Goal: Check status: Check status

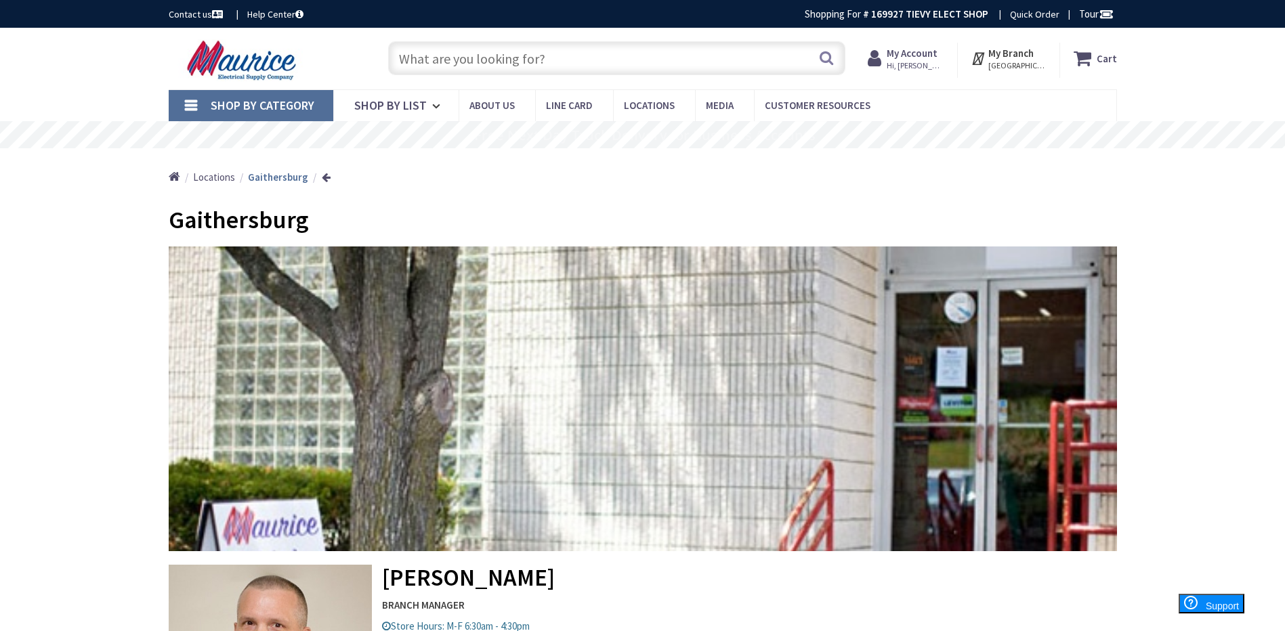
click at [905, 57] on strong "My Account" at bounding box center [911, 53] width 51 height 13
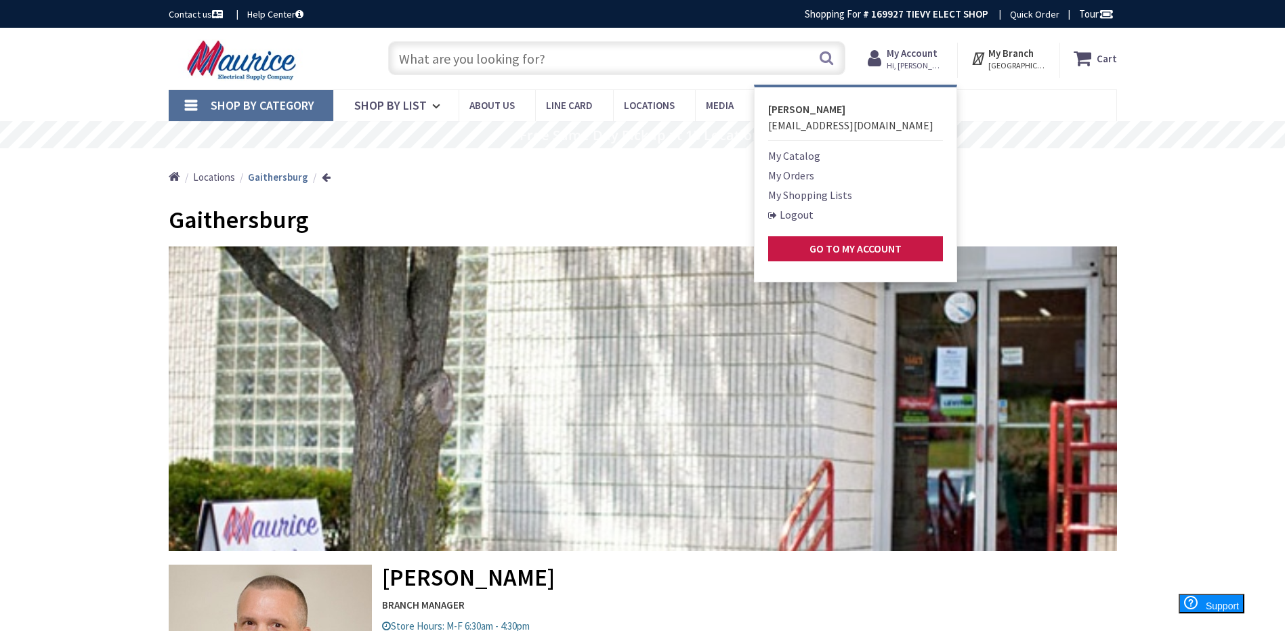
click at [798, 180] on link "My Orders" at bounding box center [791, 175] width 46 height 16
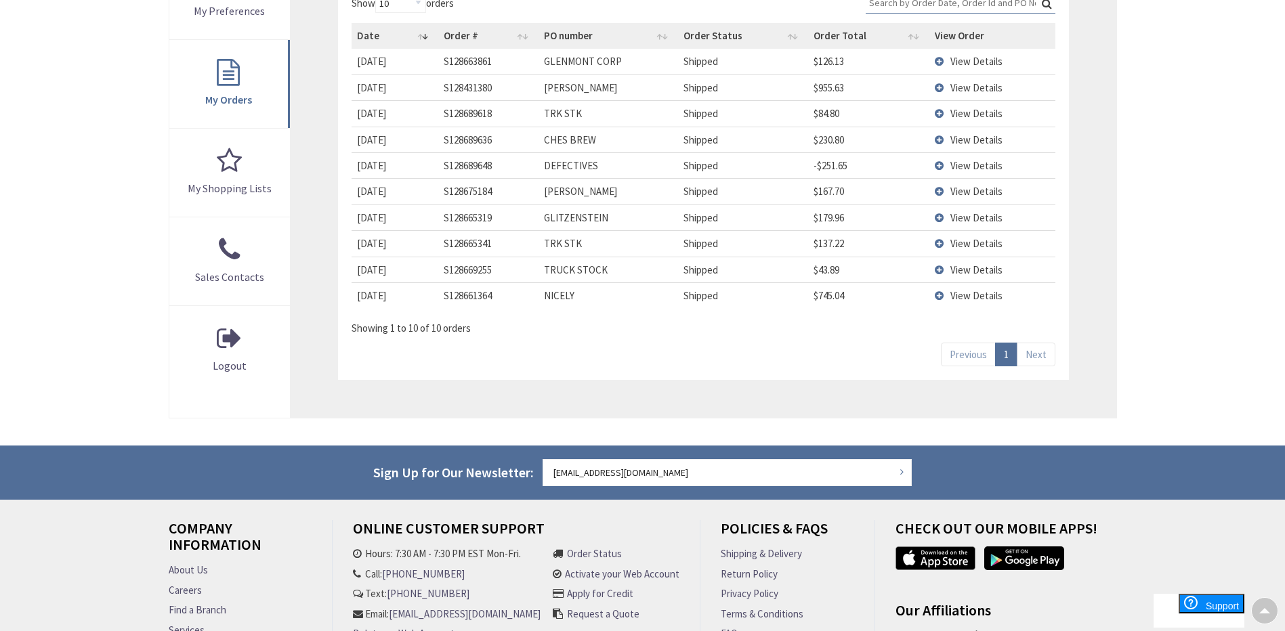
scroll to position [339, 0]
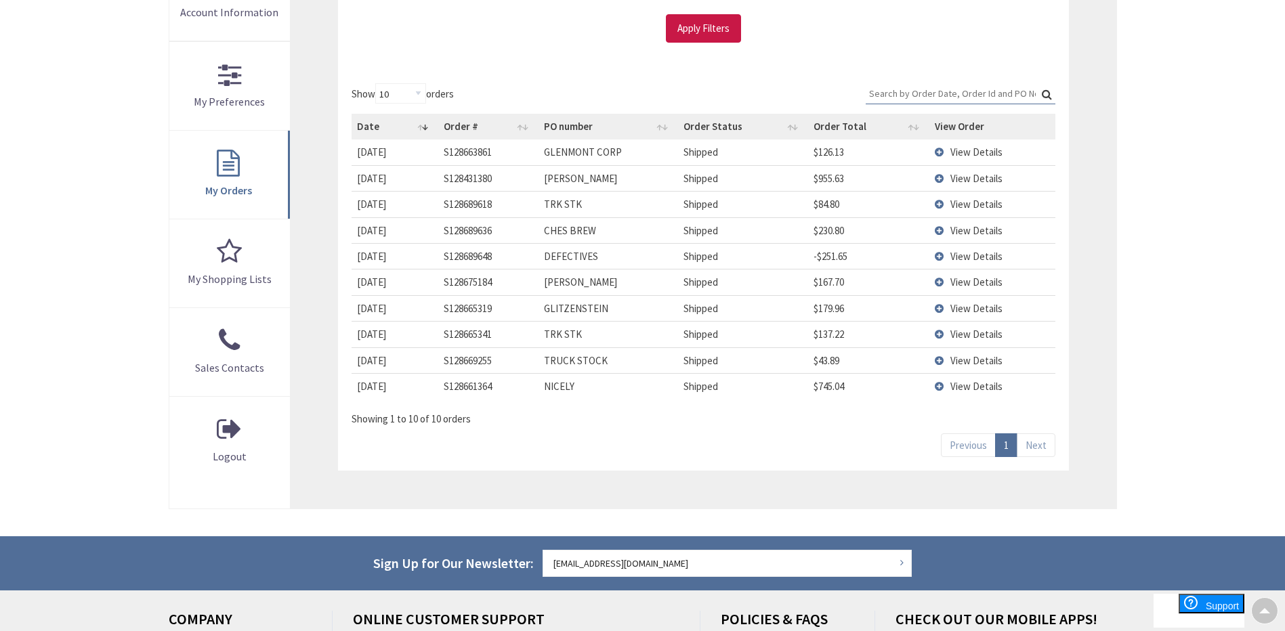
click at [939, 283] on td "View Details" at bounding box center [992, 282] width 126 height 26
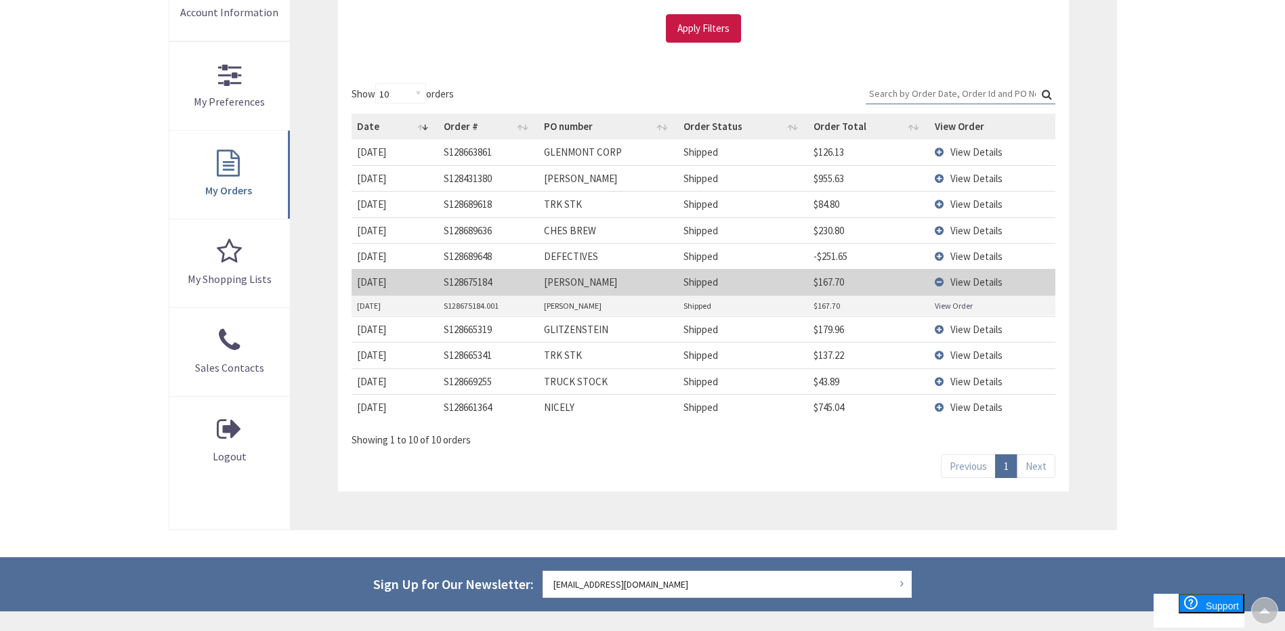
click at [938, 286] on td "View Details" at bounding box center [992, 282] width 126 height 26
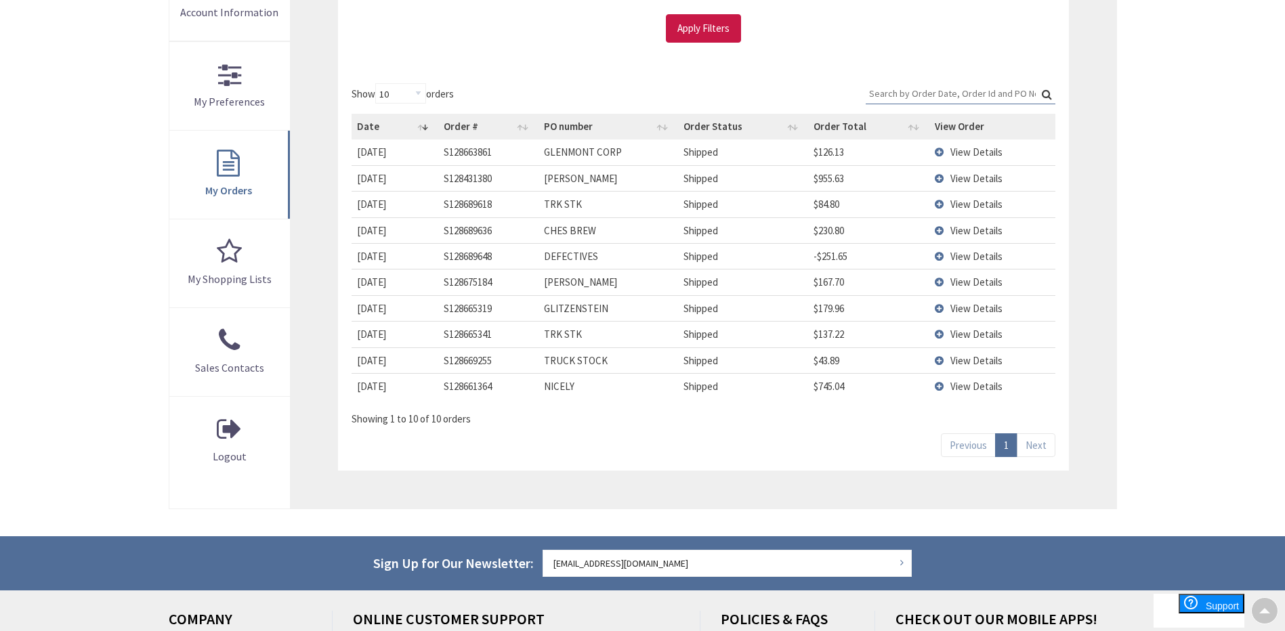
click at [942, 256] on td "View Details" at bounding box center [992, 256] width 126 height 26
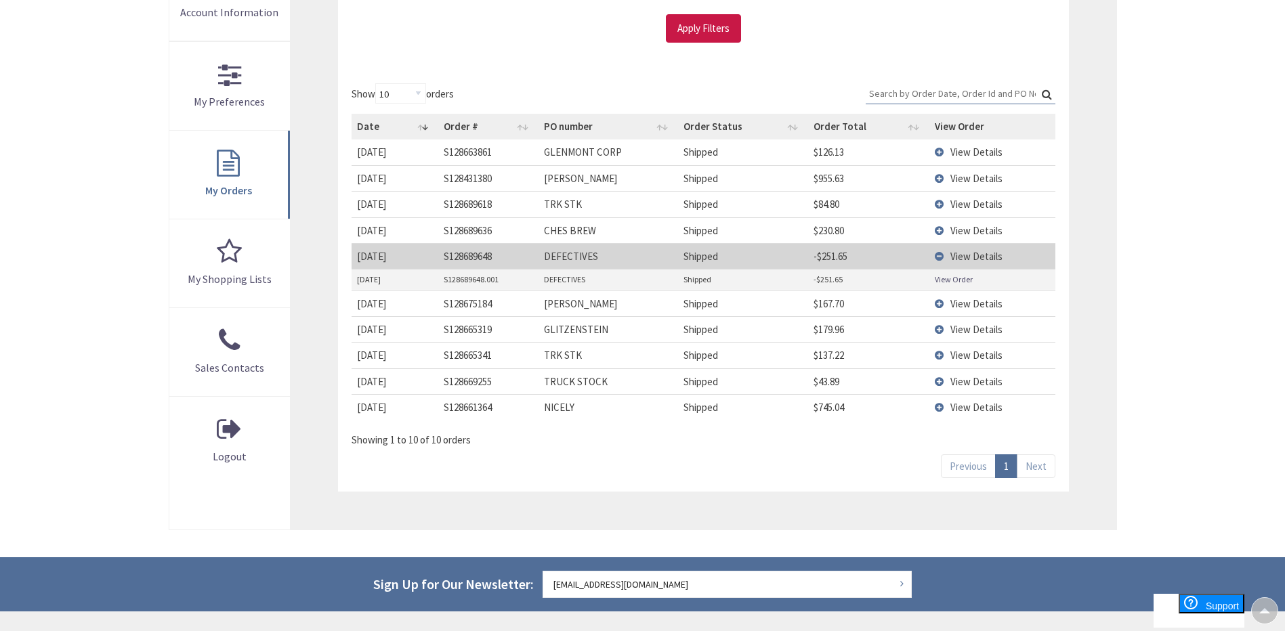
click at [948, 284] on link "View Order" at bounding box center [954, 280] width 38 height 12
click at [937, 257] on td "View Details" at bounding box center [992, 256] width 126 height 26
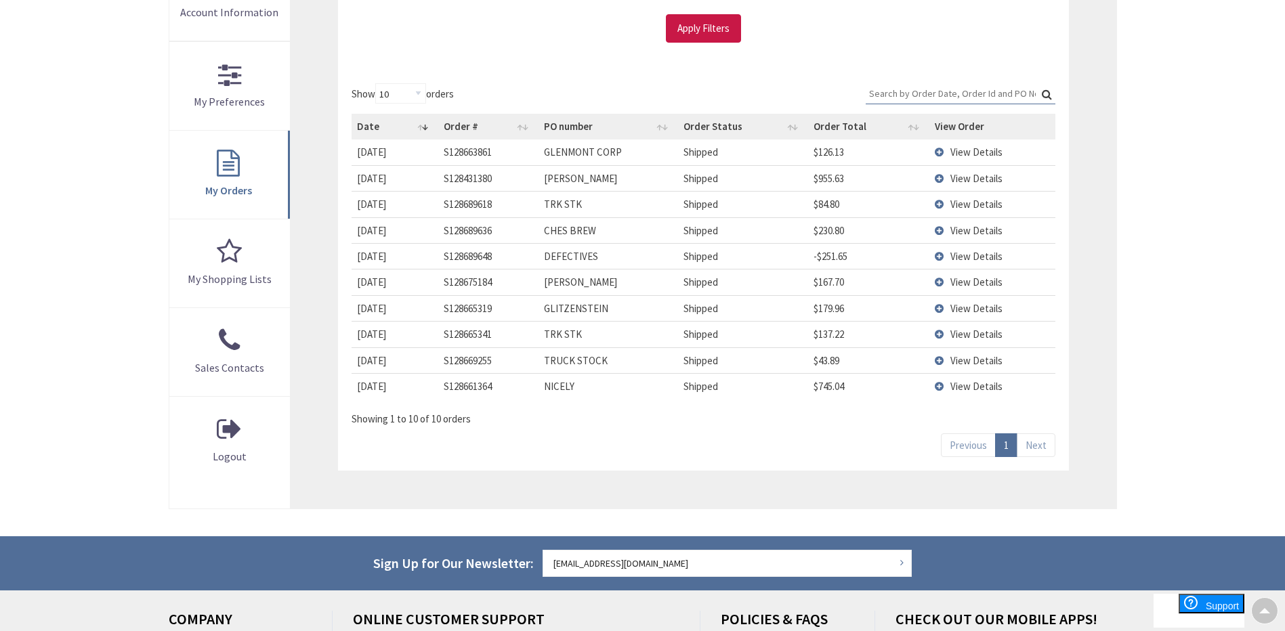
click at [939, 234] on td "View Details" at bounding box center [992, 230] width 126 height 26
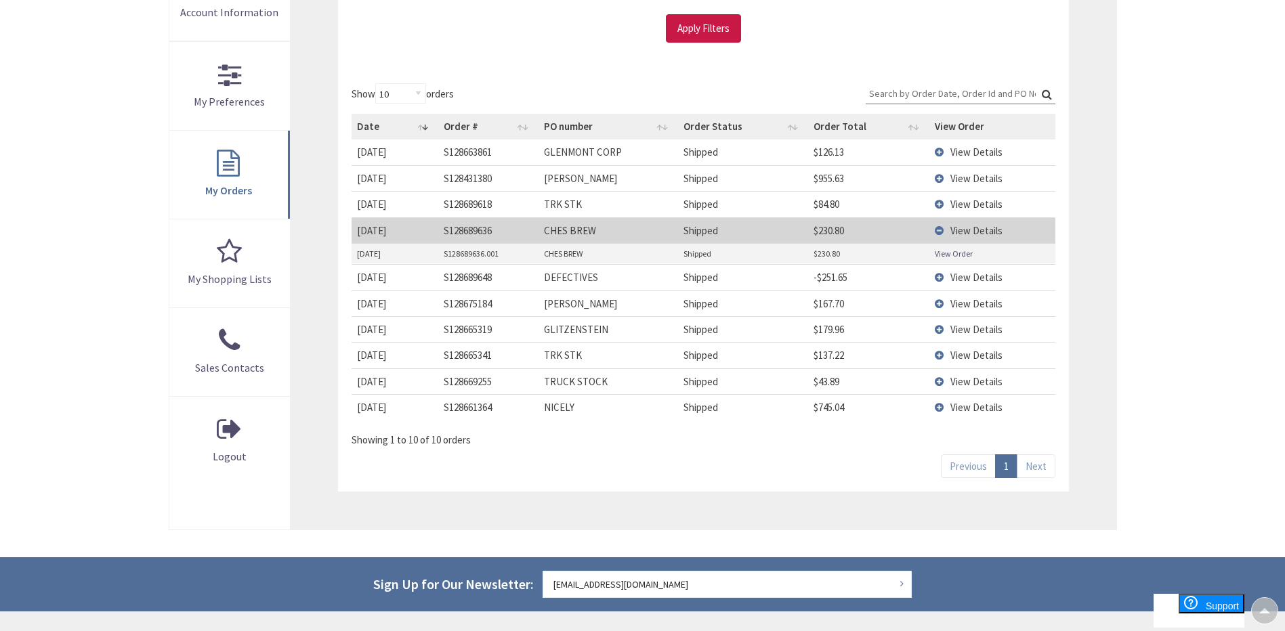
click at [958, 255] on link "View Order" at bounding box center [954, 254] width 38 height 12
click at [940, 230] on td "View Details" at bounding box center [992, 230] width 126 height 26
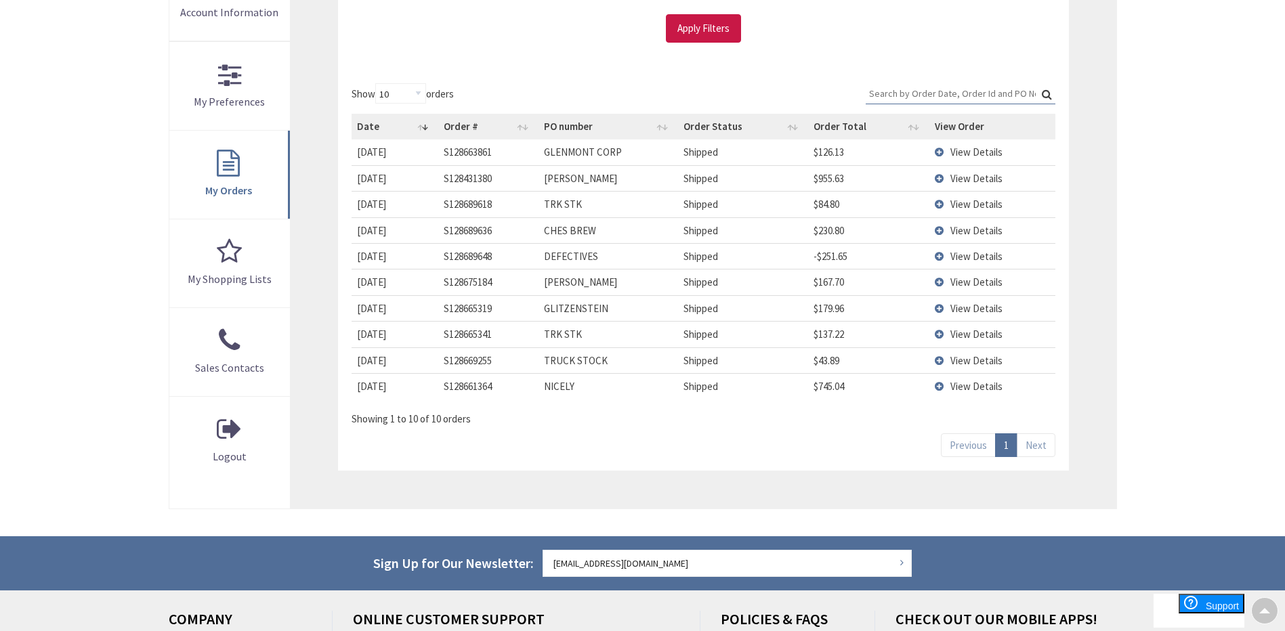
click at [938, 176] on td "View Details" at bounding box center [992, 178] width 126 height 26
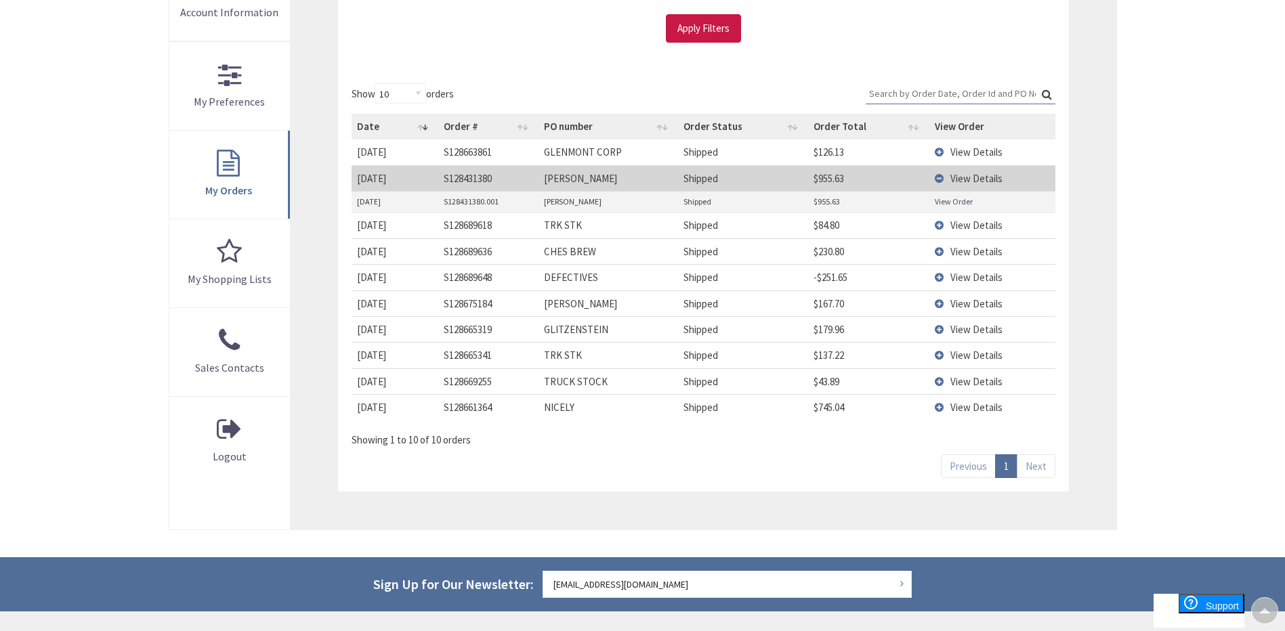
click at [942, 202] on link "View Order" at bounding box center [954, 202] width 38 height 12
click at [941, 177] on td "View Details" at bounding box center [992, 178] width 126 height 26
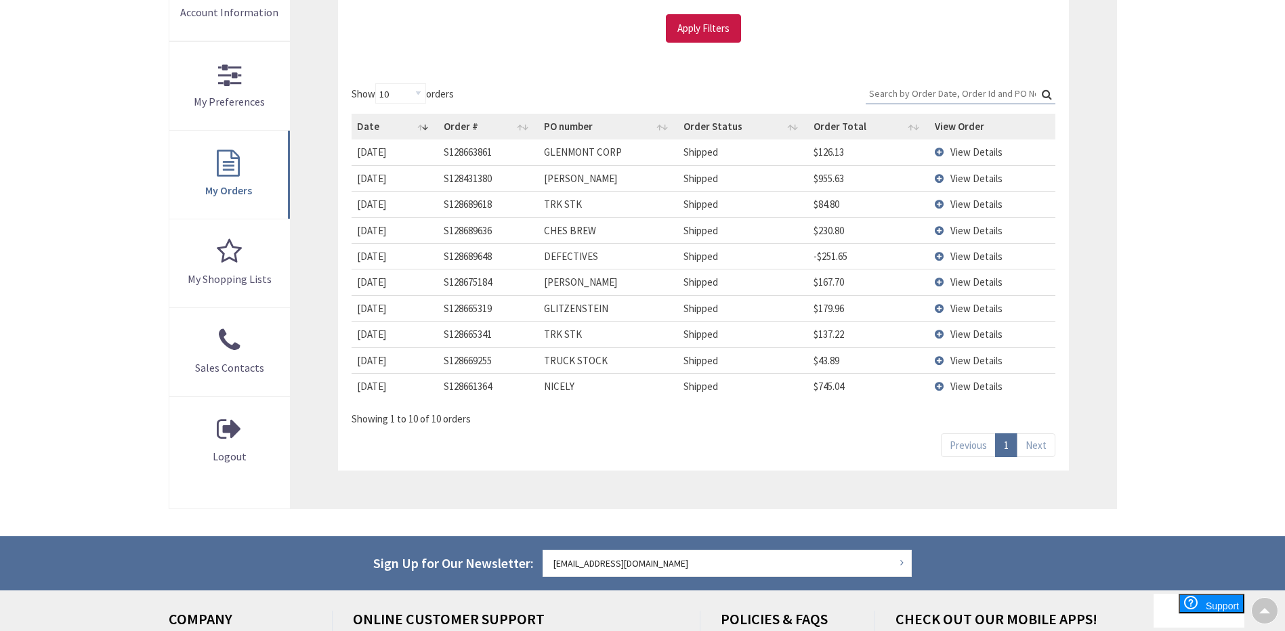
click at [942, 152] on td "View Details" at bounding box center [992, 152] width 126 height 25
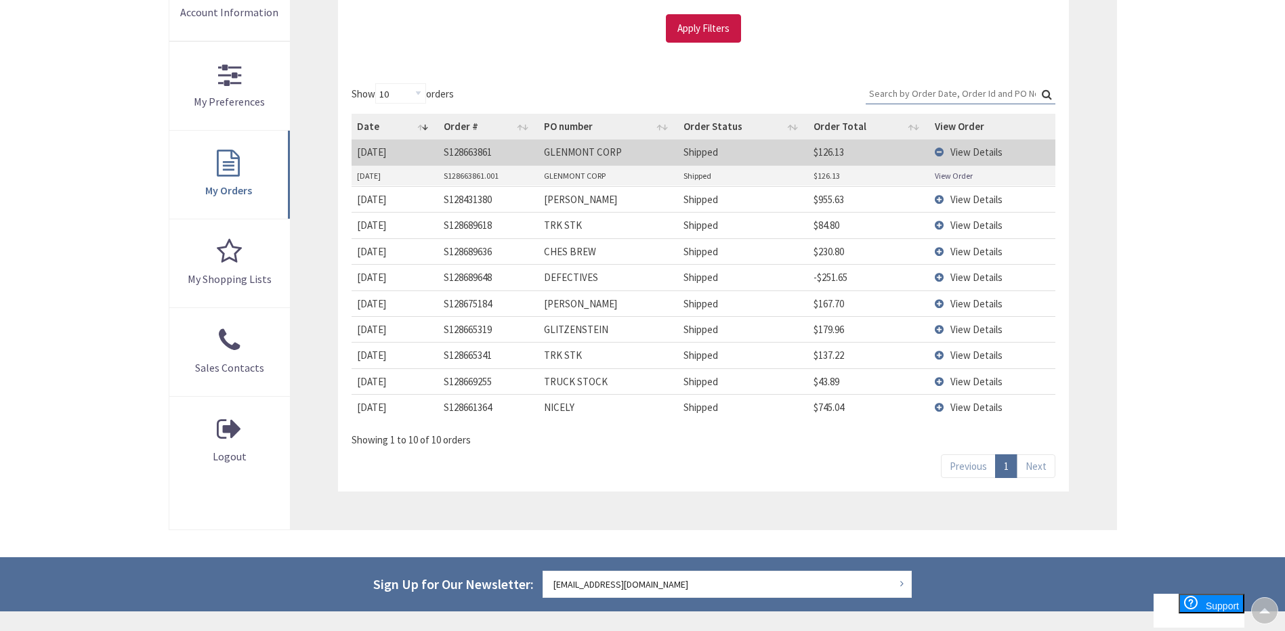
click at [945, 178] on link "View Order" at bounding box center [954, 176] width 38 height 12
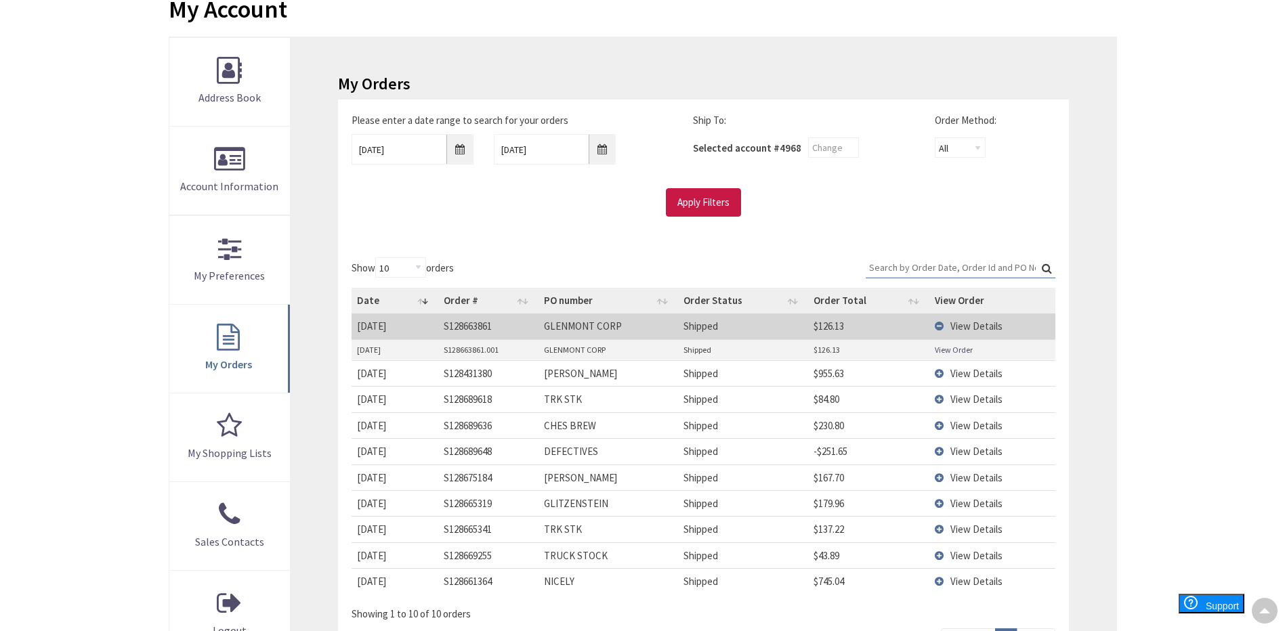
scroll to position [0, 0]
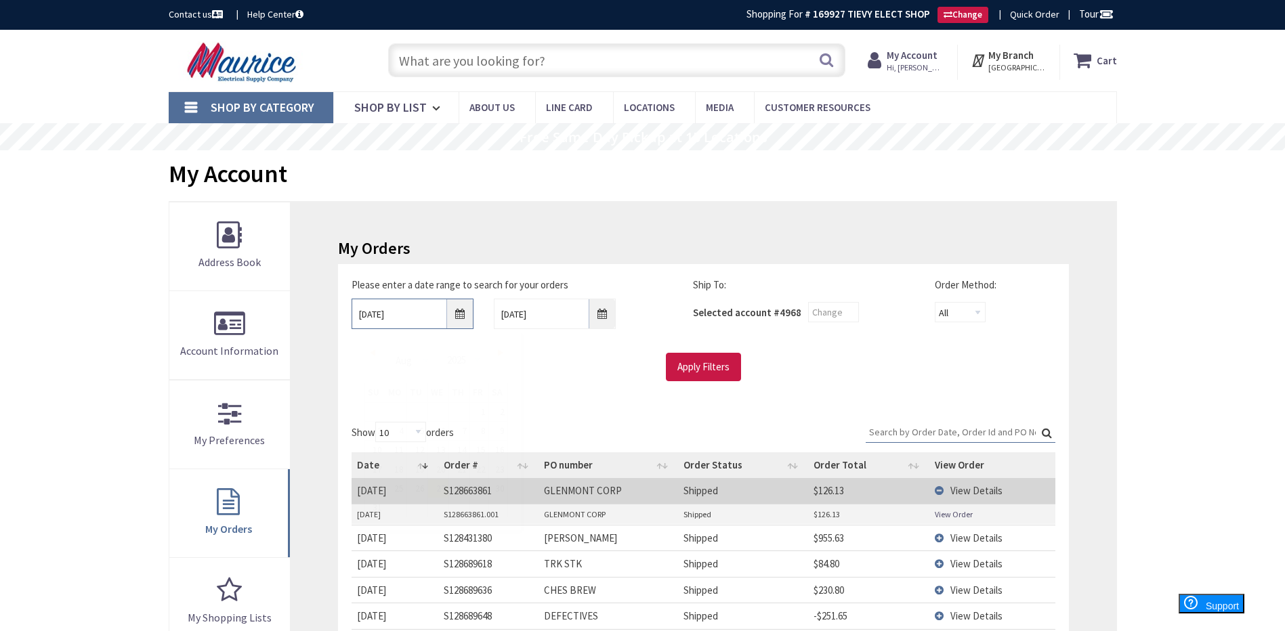
click at [461, 314] on input "8/27/2025" at bounding box center [412, 314] width 122 height 30
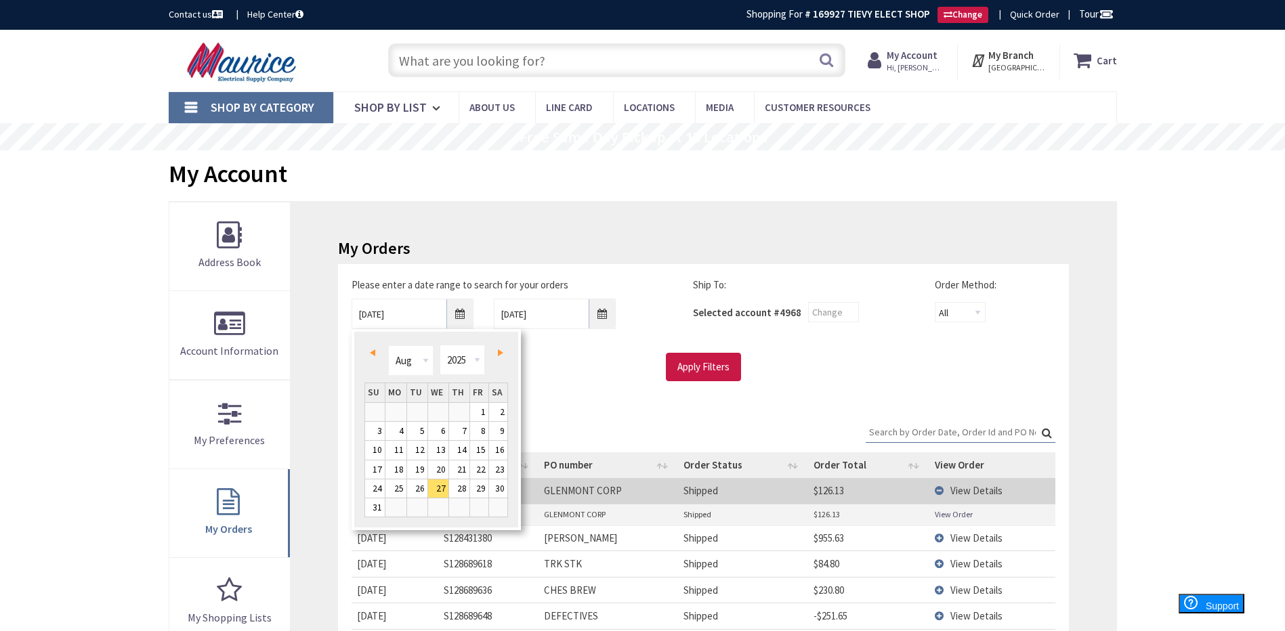
click at [375, 354] on link "Prev" at bounding box center [375, 352] width 18 height 18
click at [416, 452] on link "15" at bounding box center [417, 450] width 20 height 18
type input "07/15/2025"
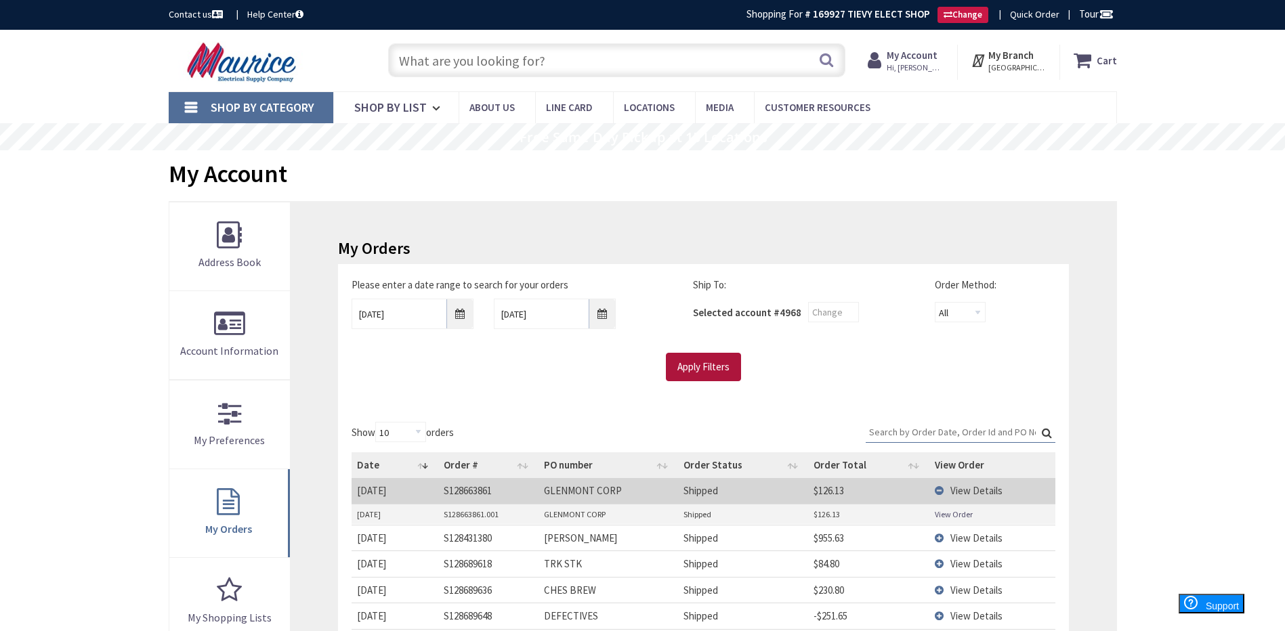
click at [703, 364] on input "Apply Filters" at bounding box center [703, 367] width 75 height 28
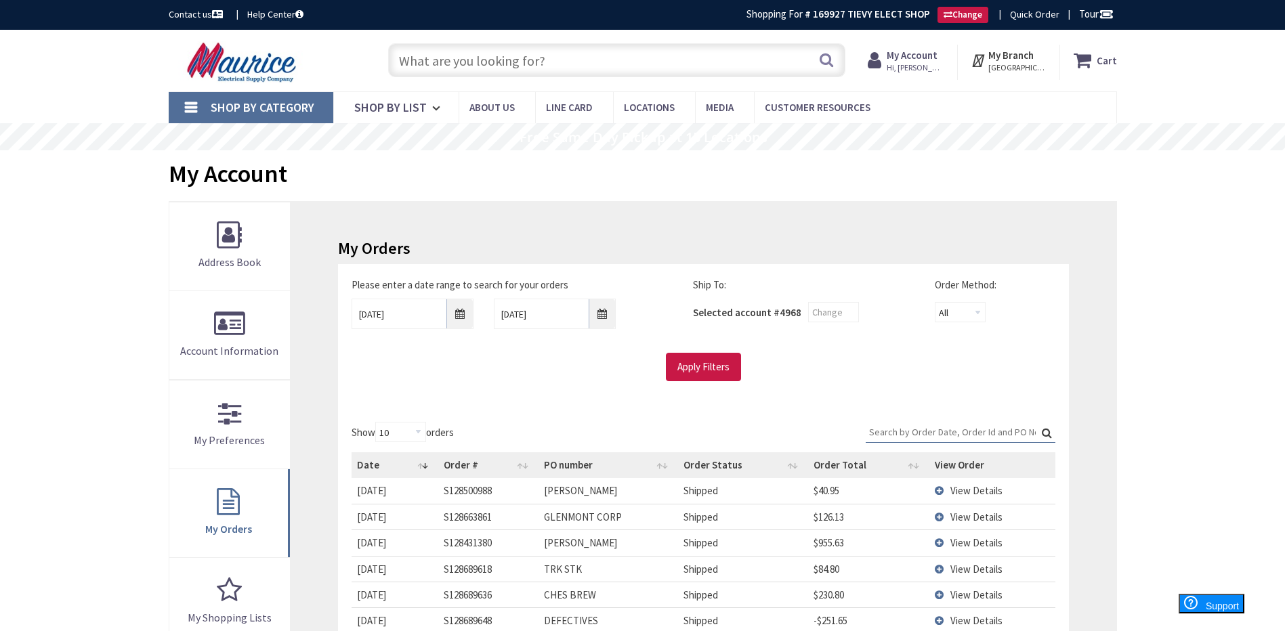
click at [897, 434] on input "Search:" at bounding box center [961, 432] width 190 height 20
type input "S"
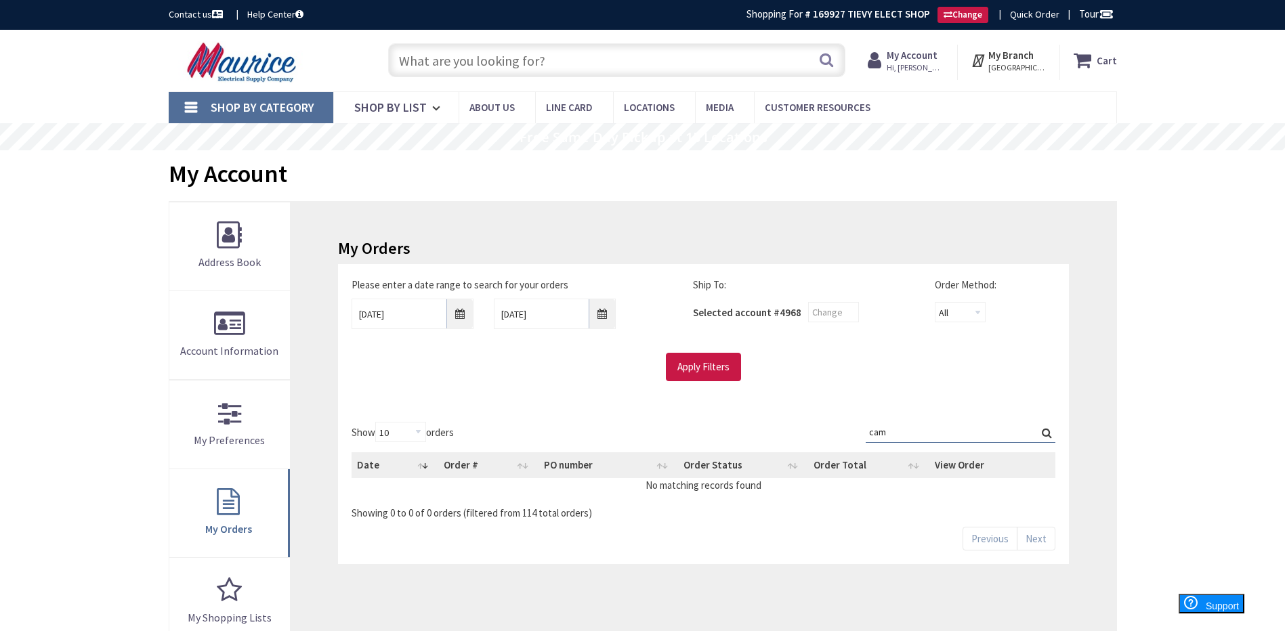
type input "cam"
drag, startPoint x: 454, startPoint y: 314, endPoint x: 461, endPoint y: 318, distance: 8.2
click at [454, 316] on input "07/15/2025" at bounding box center [412, 314] width 122 height 30
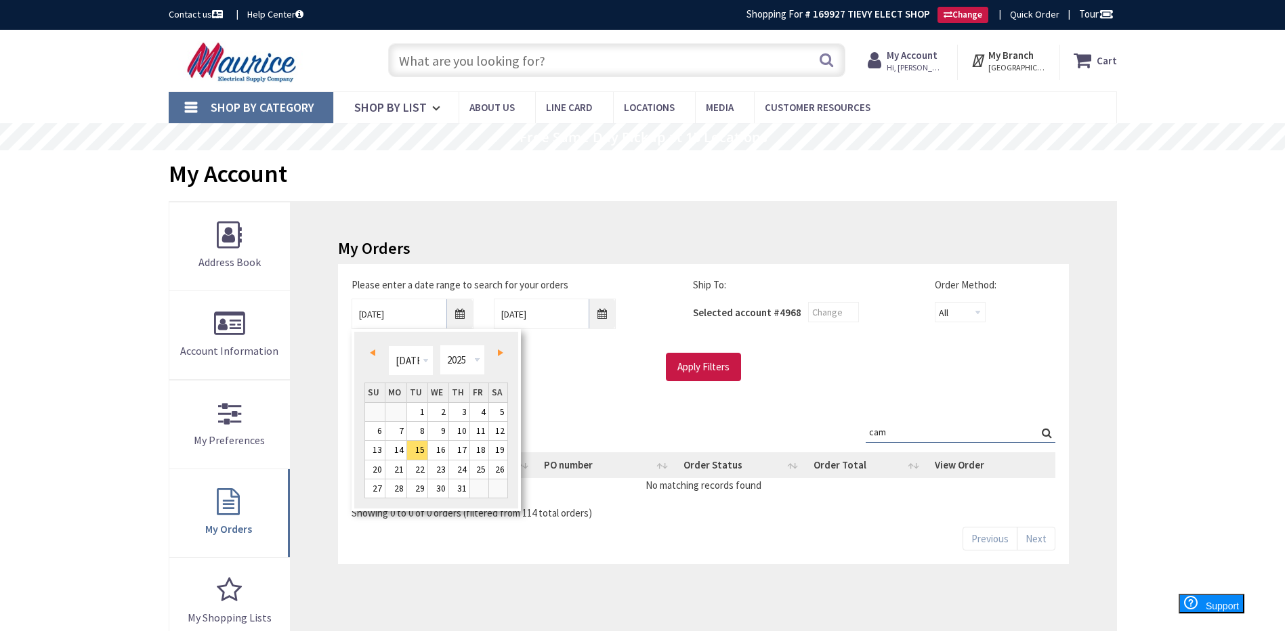
click at [372, 354] on span "Prev" at bounding box center [372, 352] width 5 height 7
type input "05/13/2025"
click at [423, 454] on link "13" at bounding box center [417, 450] width 20 height 18
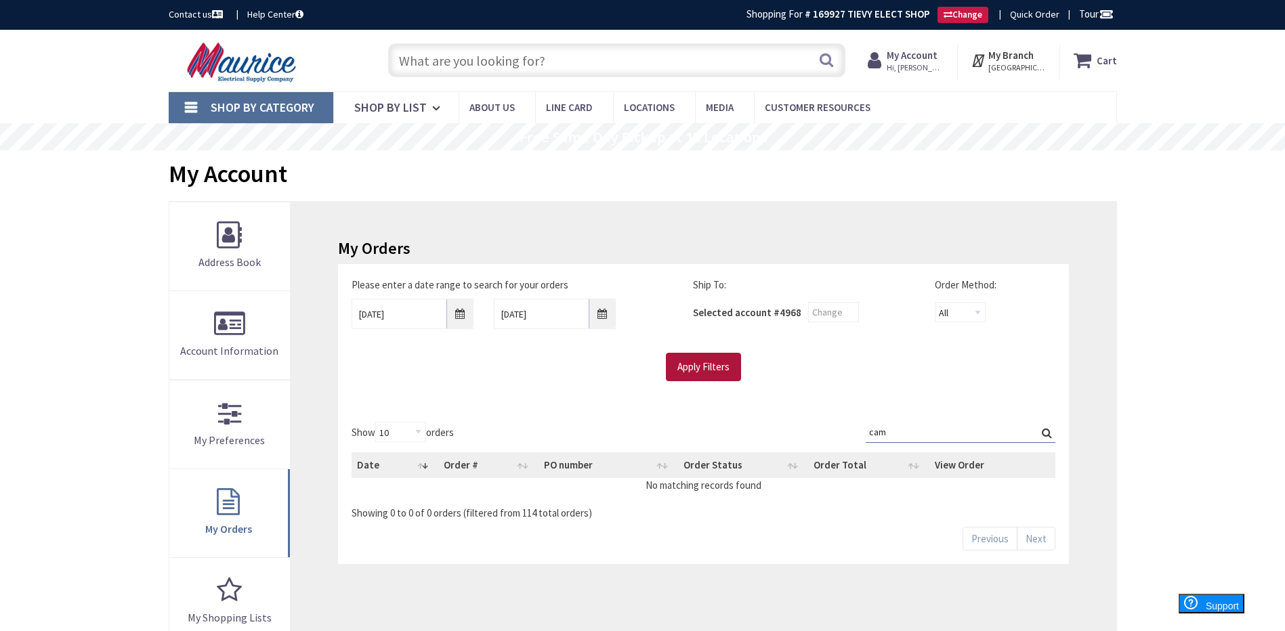
click at [703, 372] on input "Apply Filters" at bounding box center [703, 367] width 75 height 28
click at [895, 433] on input "Search:" at bounding box center [961, 432] width 190 height 20
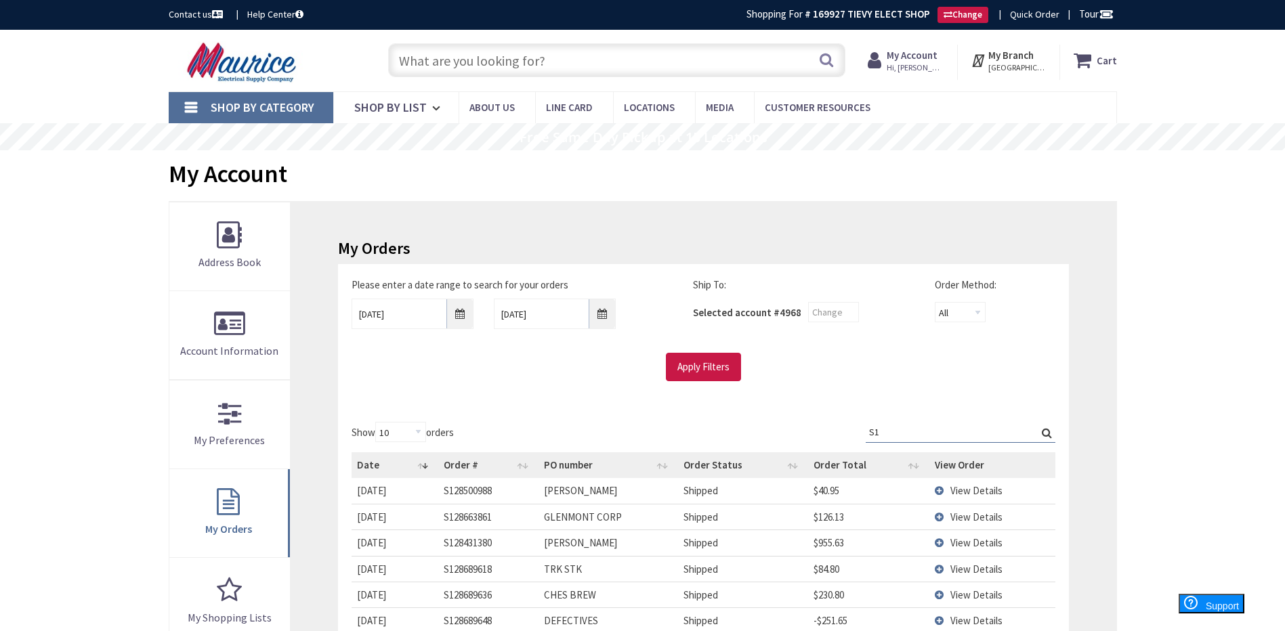
type input "S"
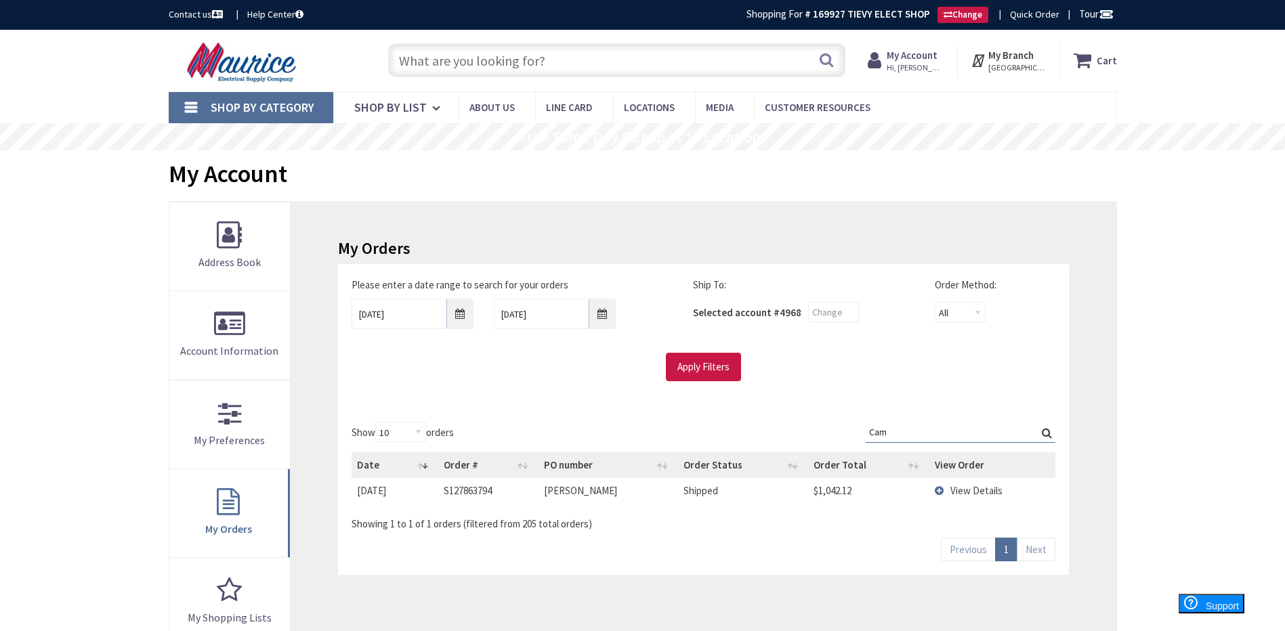
type input "Cam"
click at [979, 495] on span "View Details" at bounding box center [976, 490] width 52 height 13
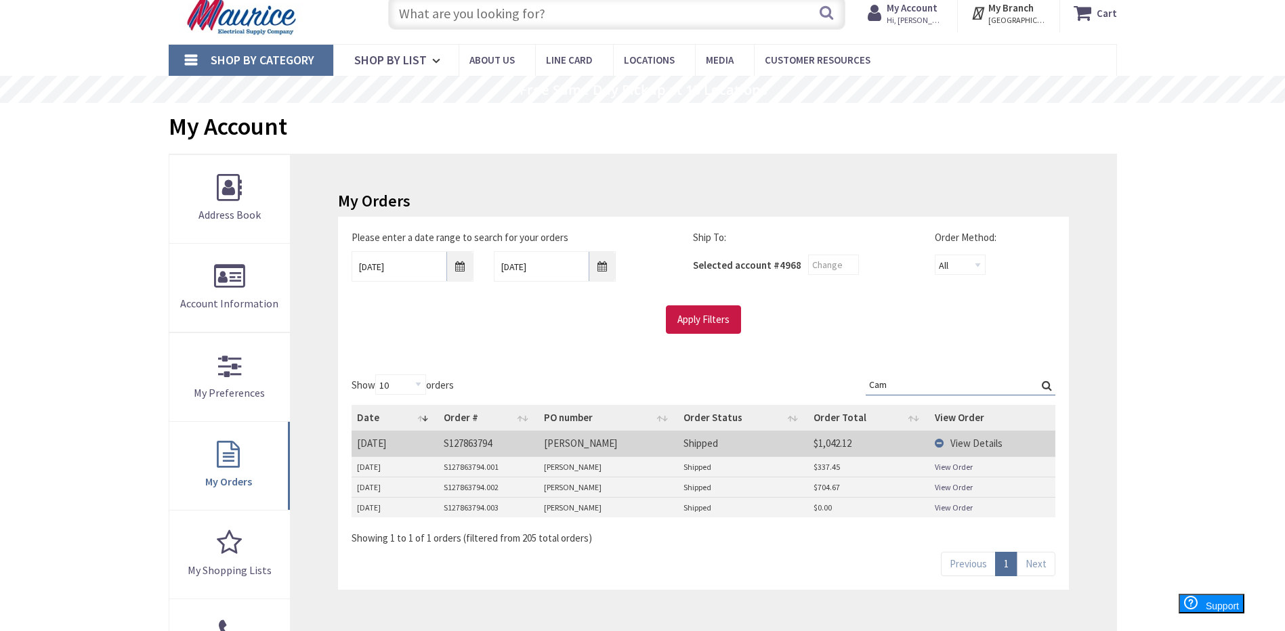
scroll to position [68, 0]
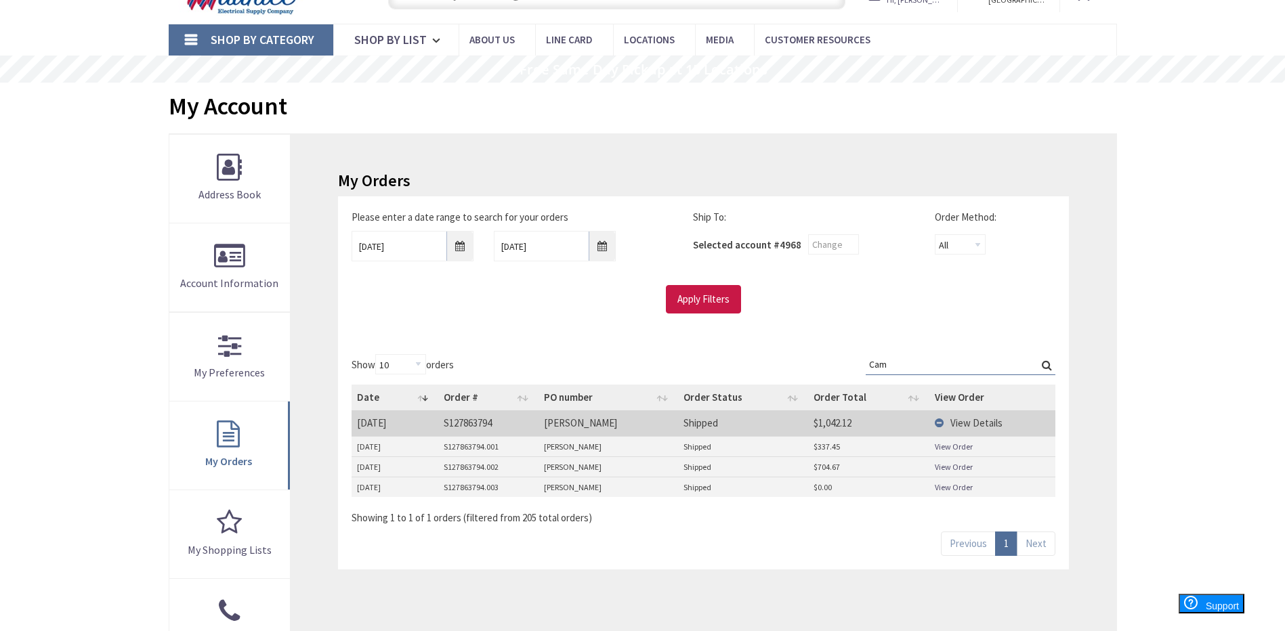
click at [949, 469] on link "View Order" at bounding box center [954, 467] width 38 height 12
click at [462, 249] on input "05/13/2025" at bounding box center [412, 246] width 122 height 30
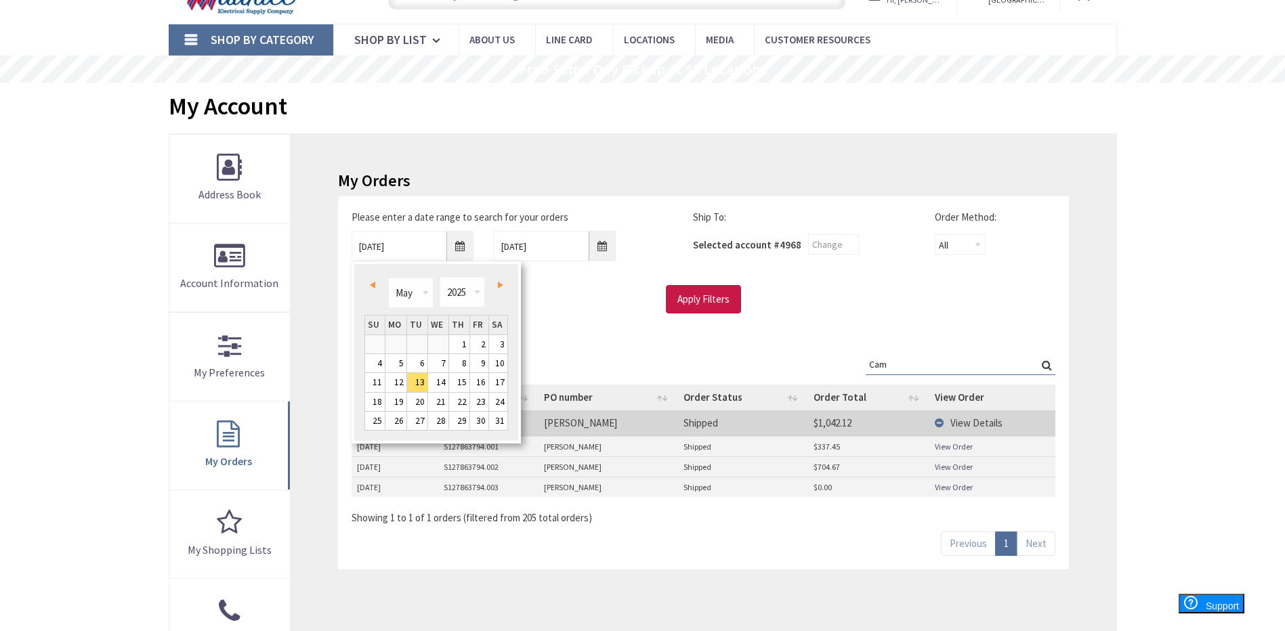
click at [498, 282] on span "Next" at bounding box center [500, 285] width 5 height 7
click at [371, 284] on span "Prev" at bounding box center [372, 285] width 5 height 7
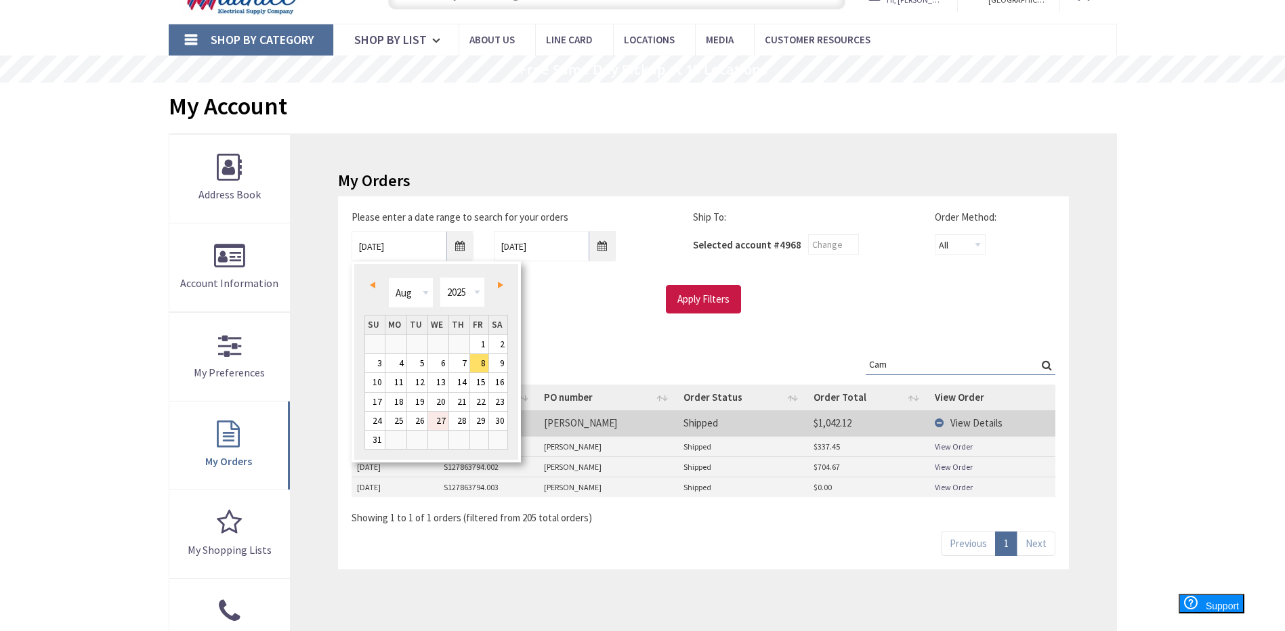
click at [442, 419] on link "27" at bounding box center [438, 421] width 20 height 18
type input "08/27/2025"
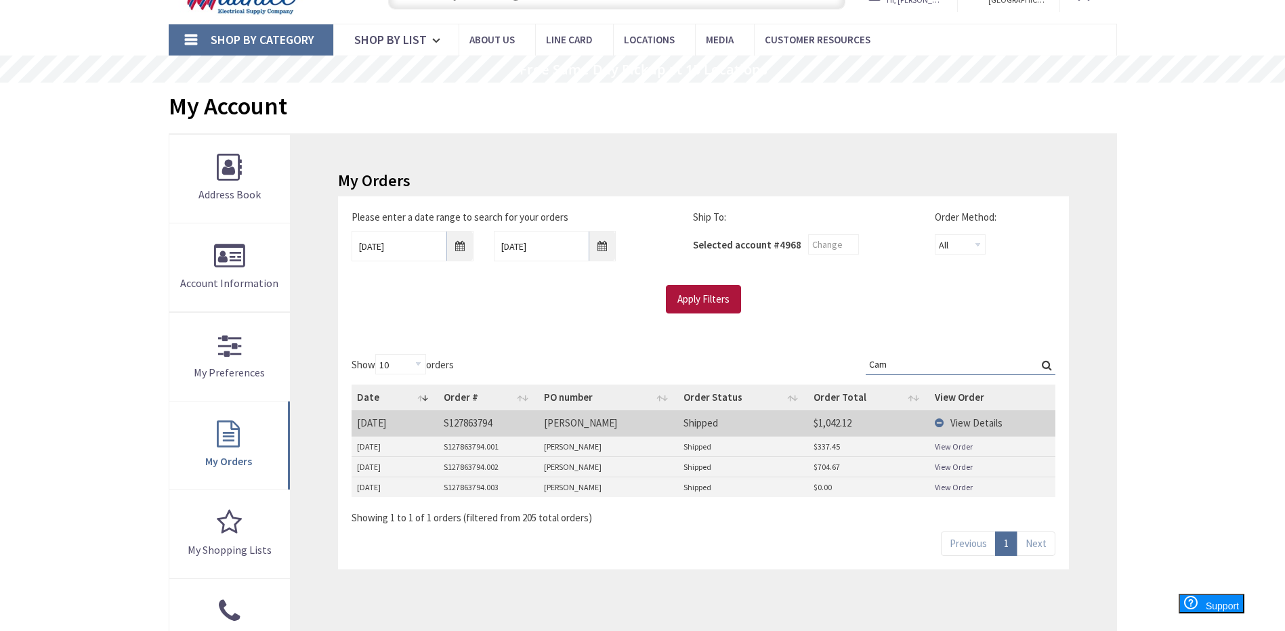
click at [704, 294] on input "Apply Filters" at bounding box center [703, 299] width 75 height 28
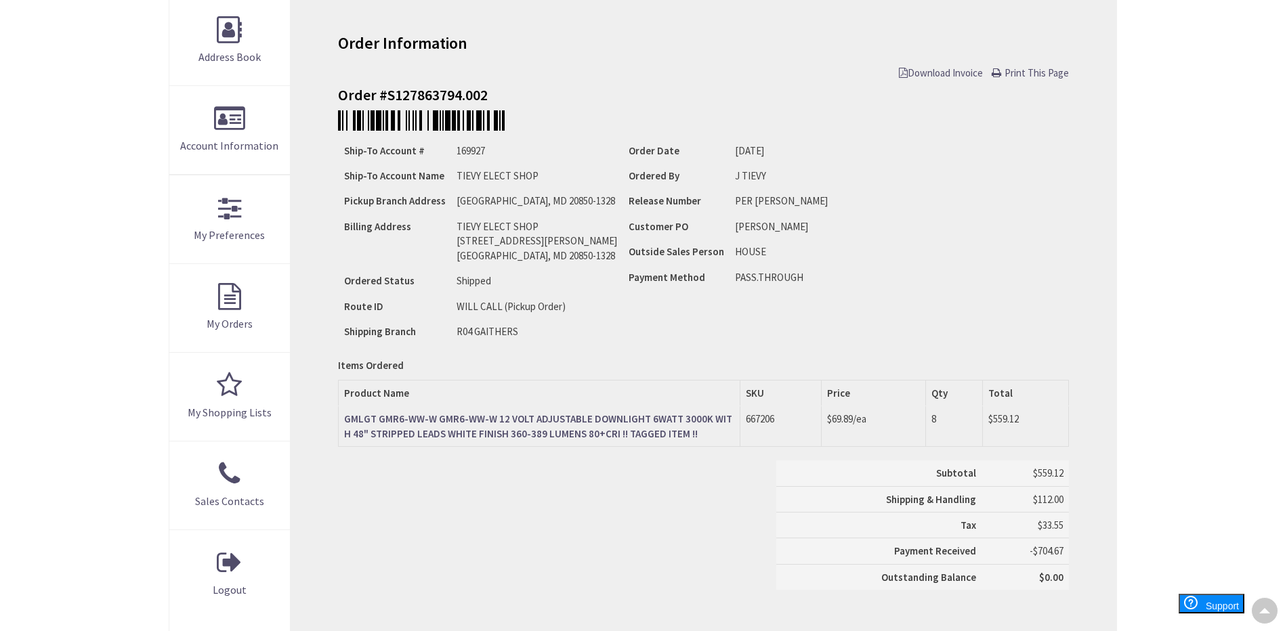
scroll to position [205, 0]
